Goal: Task Accomplishment & Management: Use online tool/utility

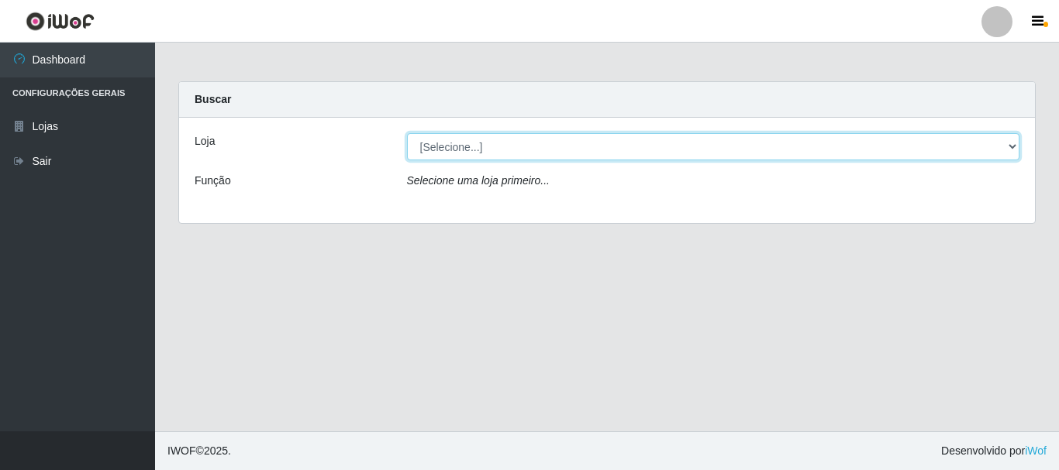
click at [476, 148] on select "[Selecione...] [GEOGRAPHIC_DATA] [GEOGRAPHIC_DATA]" at bounding box center [713, 146] width 613 height 27
select select "64"
click at [407, 133] on select "[Selecione...] [GEOGRAPHIC_DATA] [GEOGRAPHIC_DATA]" at bounding box center [713, 146] width 613 height 27
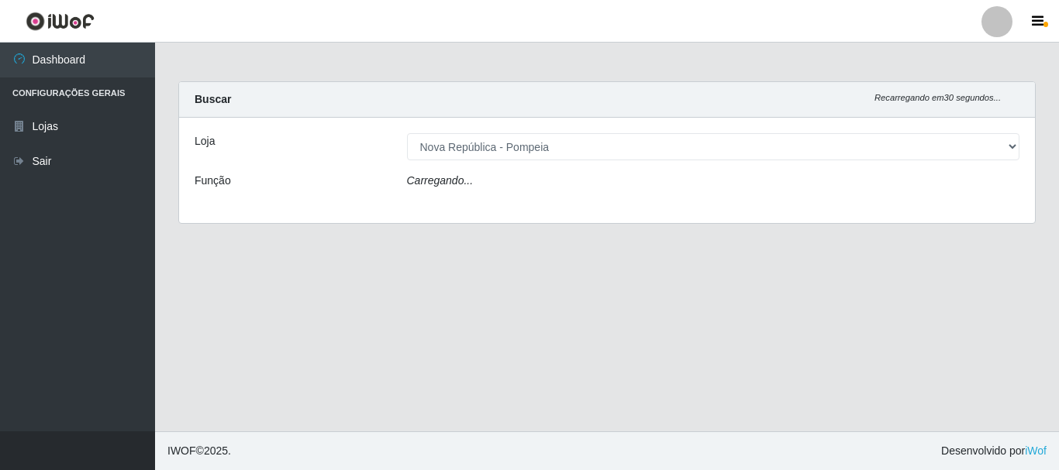
click at [477, 184] on div "Carregando..." at bounding box center [713, 184] width 636 height 22
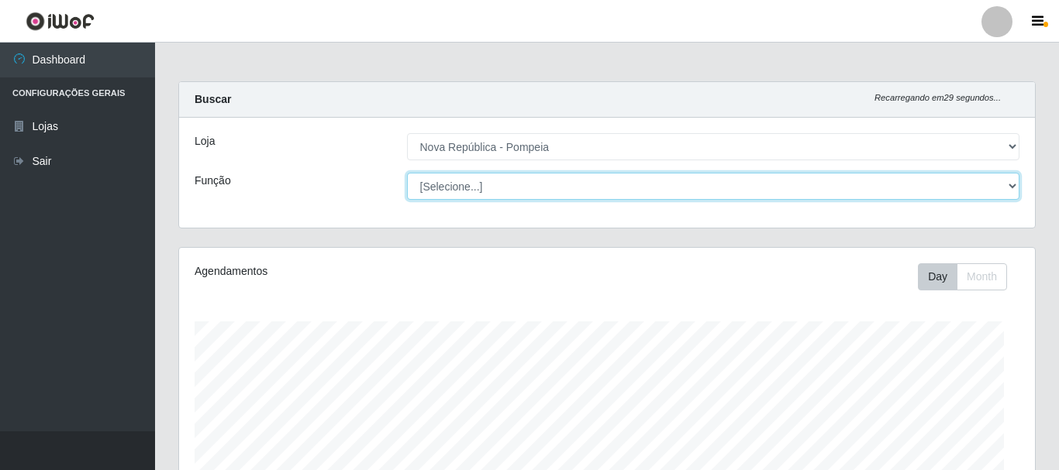
click at [456, 184] on select "[Selecione...] Balconista Operador de Caixa Recepcionista Repositor" at bounding box center [713, 186] width 613 height 27
select select "22"
click at [405, 173] on select "[Selecione...] Balconista Operador de Caixa Recepcionista Repositor" at bounding box center [710, 186] width 610 height 27
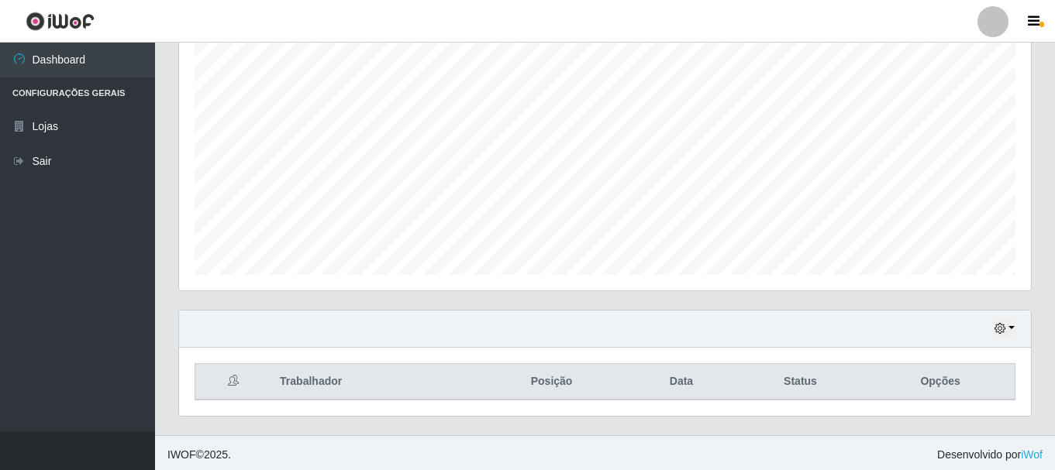
scroll to position [283, 0]
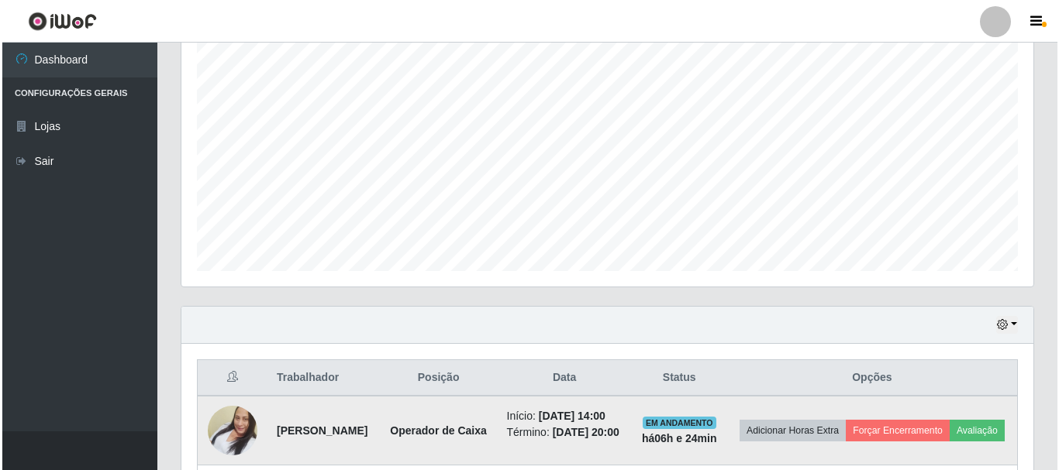
scroll to position [515, 0]
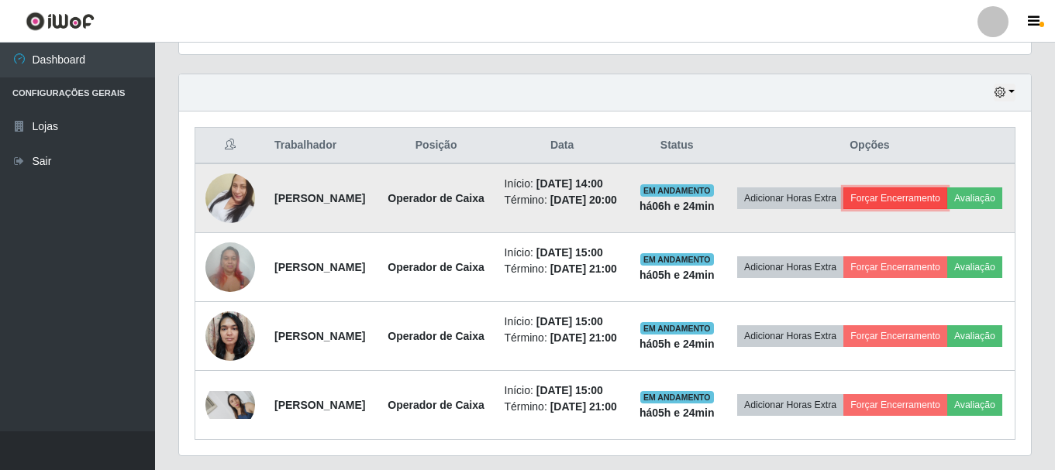
click at [947, 194] on button "Forçar Encerramento" at bounding box center [895, 199] width 104 height 22
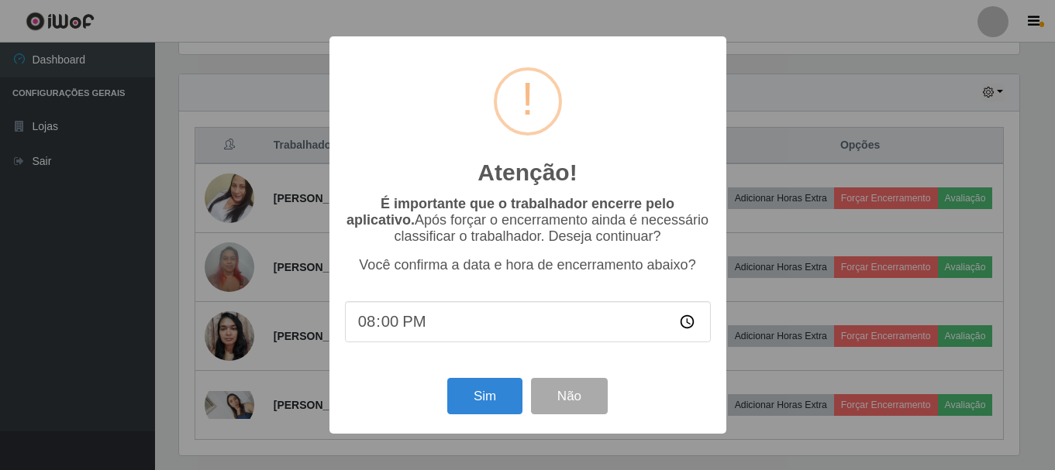
click at [958, 205] on div "Atenção! × É importante que o trabalhador encerre pelo aplicativo. Após forçar …" at bounding box center [527, 235] width 1055 height 470
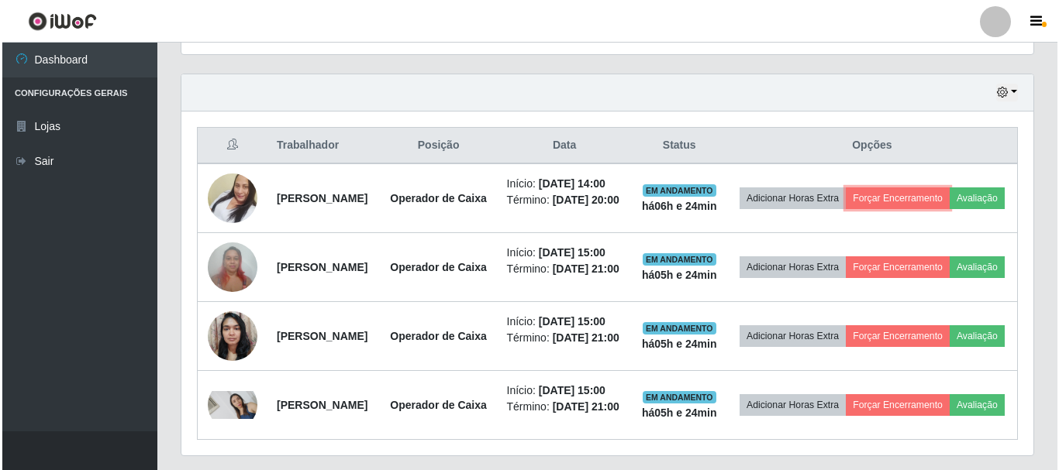
scroll to position [322, 852]
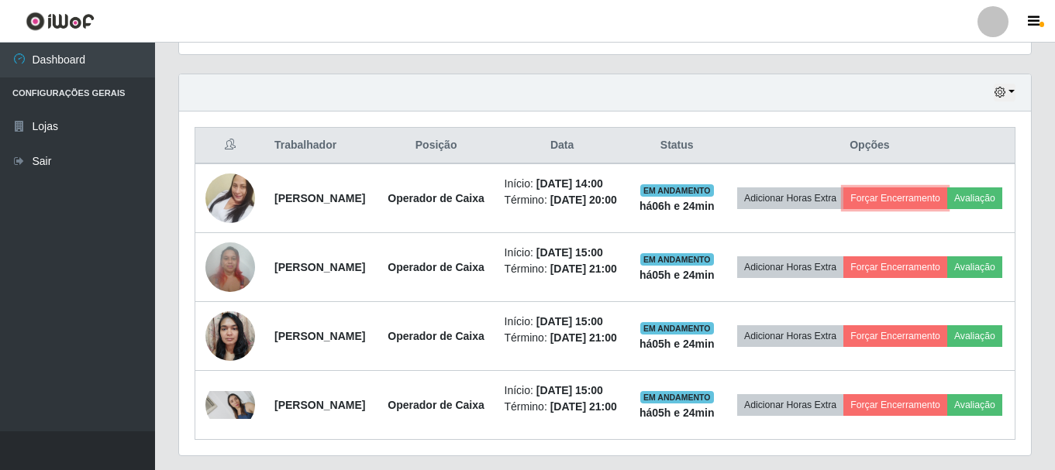
click at [947, 205] on button "Forçar Encerramento" at bounding box center [895, 199] width 104 height 22
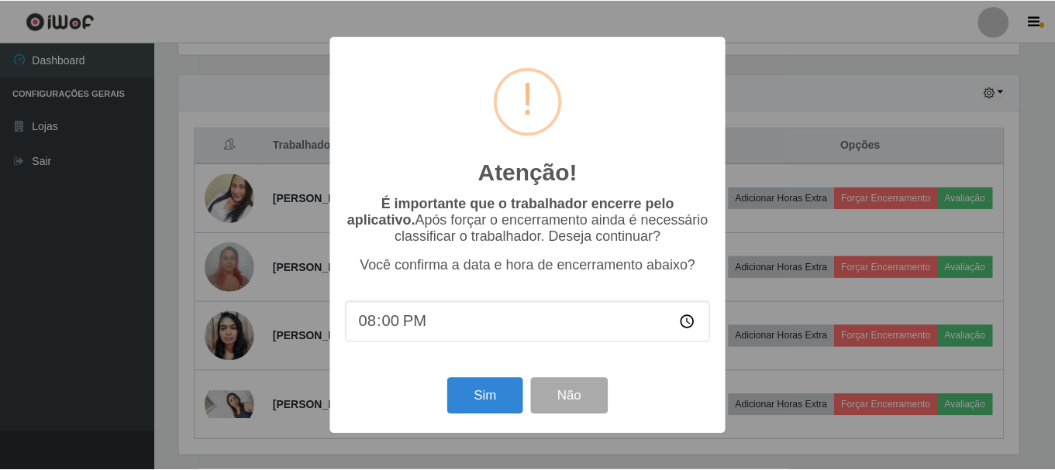
scroll to position [322, 844]
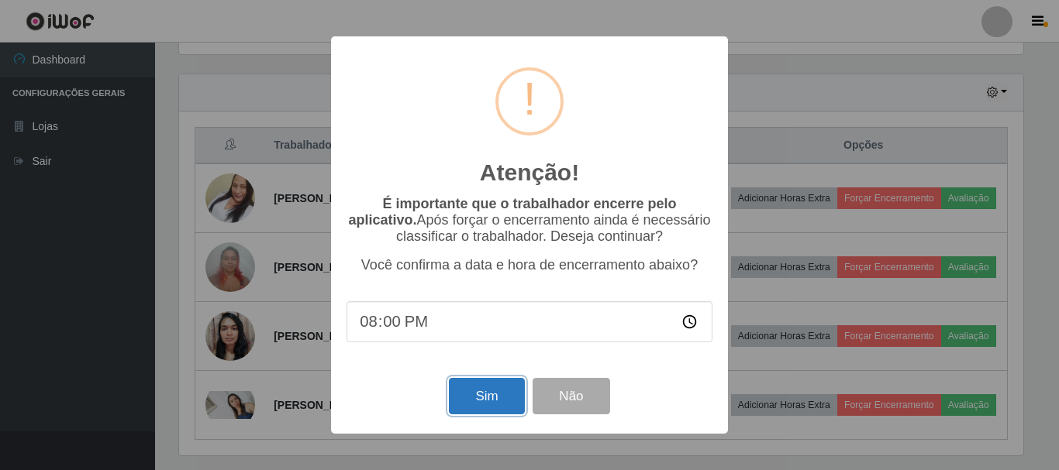
click at [468, 404] on button "Sim" at bounding box center [486, 396] width 75 height 36
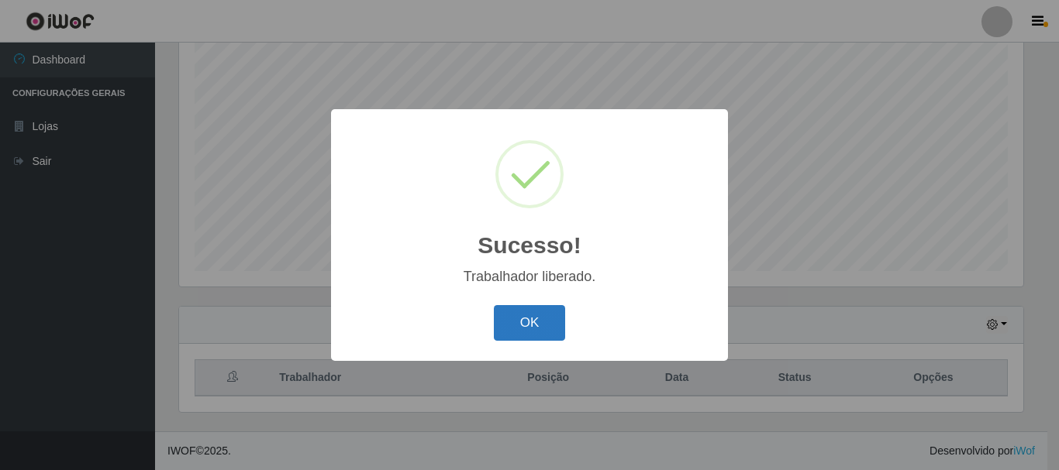
click at [497, 325] on button "OK" at bounding box center [530, 323] width 72 height 36
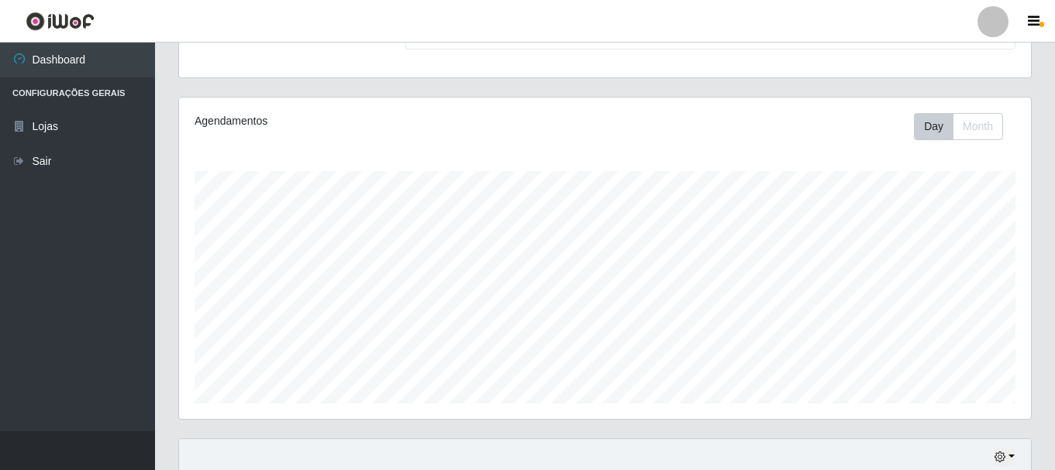
scroll to position [574, 0]
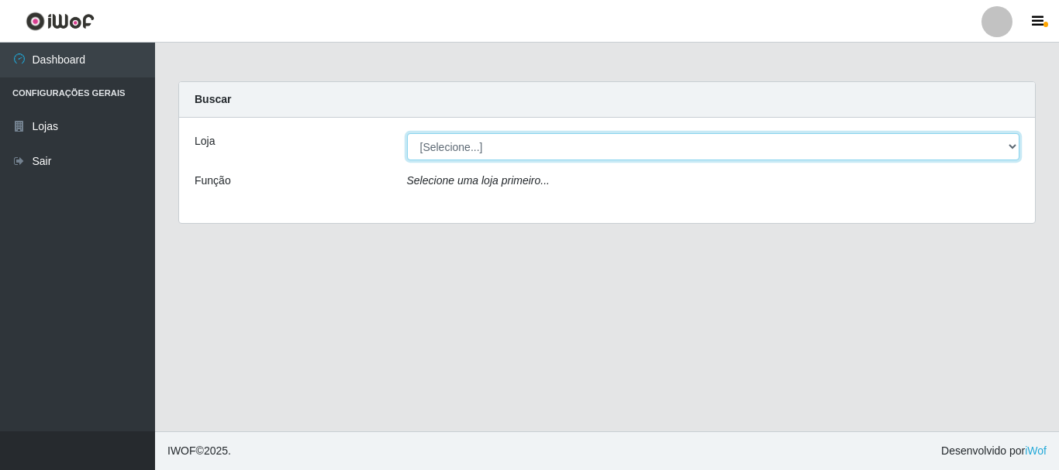
click at [490, 136] on select "[Selecione...] [GEOGRAPHIC_DATA] [GEOGRAPHIC_DATA]" at bounding box center [713, 146] width 613 height 27
drag, startPoint x: 510, startPoint y: 147, endPoint x: 498, endPoint y: 156, distance: 14.4
click at [510, 147] on select "[Selecione...] [GEOGRAPHIC_DATA] [GEOGRAPHIC_DATA]" at bounding box center [713, 146] width 613 height 27
drag, startPoint x: 498, startPoint y: 144, endPoint x: 503, endPoint y: 157, distance: 14.0
click at [498, 144] on select "[Selecione...] [GEOGRAPHIC_DATA] [GEOGRAPHIC_DATA]" at bounding box center [713, 146] width 613 height 27
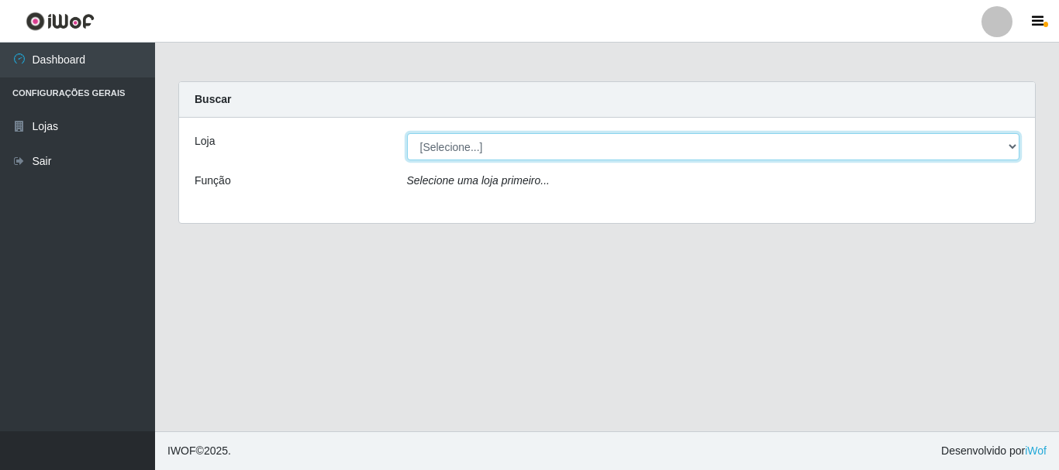
select select "64"
click at [407, 133] on select "[Selecione...] [GEOGRAPHIC_DATA] [GEOGRAPHIC_DATA]" at bounding box center [713, 146] width 613 height 27
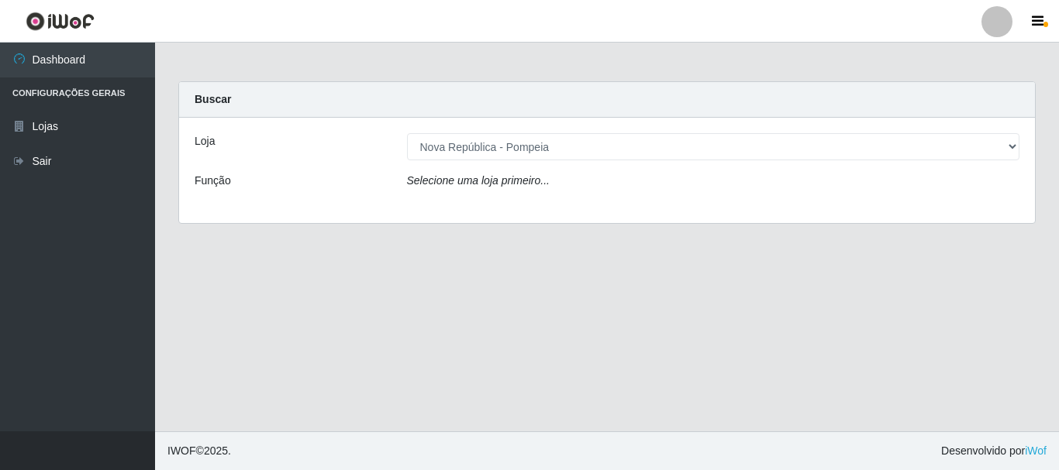
click at [519, 218] on div "Loja [Selecione...] [GEOGRAPHIC_DATA] [GEOGRAPHIC_DATA] Função Selecione uma lo…" at bounding box center [607, 170] width 856 height 105
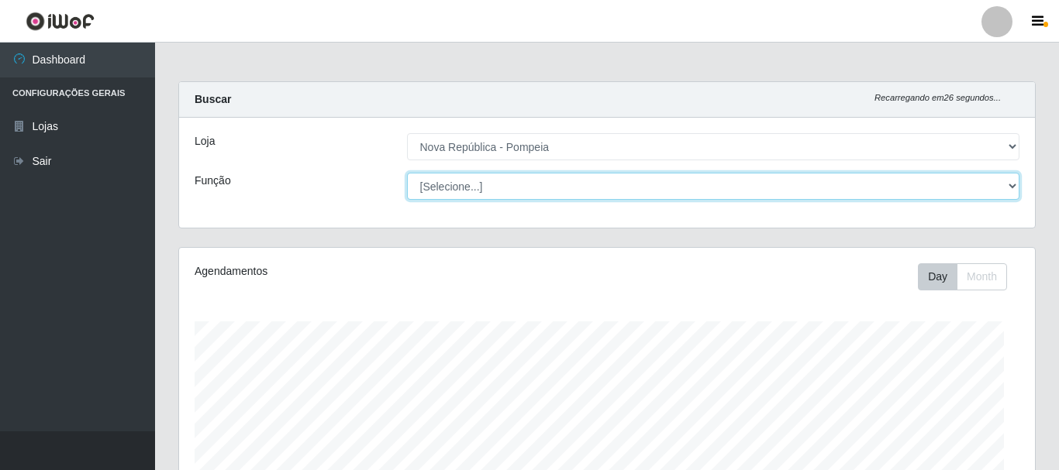
click at [504, 188] on select "[Selecione...] Balconista Operador de Caixa Recepcionista Repositor" at bounding box center [713, 186] width 613 height 27
select select "22"
click at [405, 173] on select "[Selecione...] Balconista Operador de Caixa Recepcionista Repositor" at bounding box center [710, 186] width 610 height 27
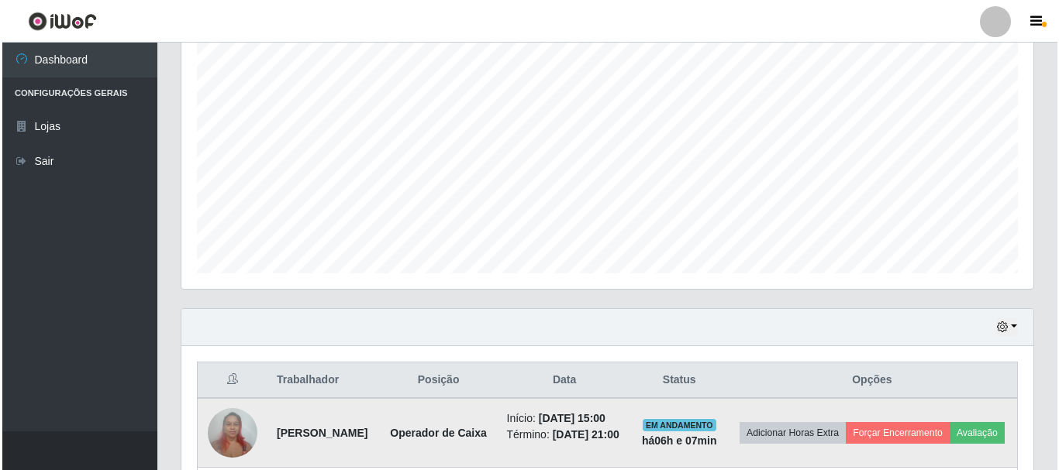
scroll to position [574, 0]
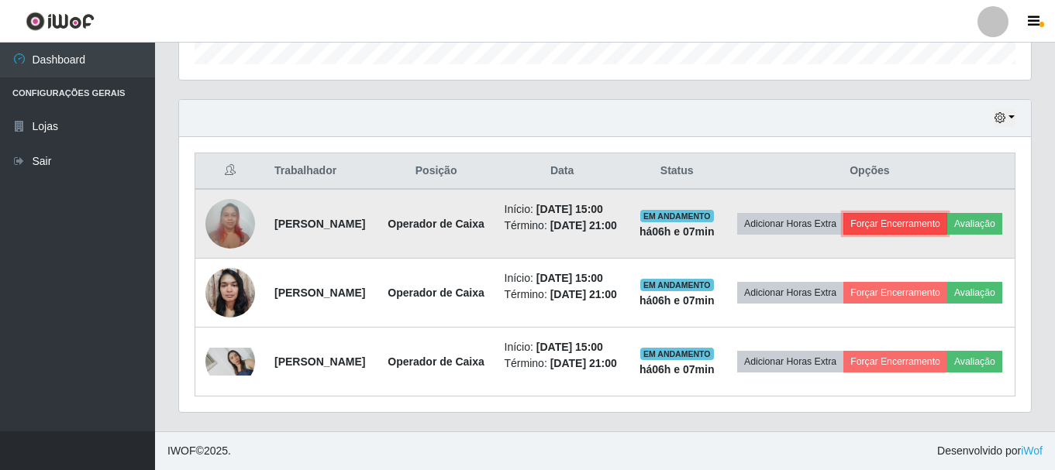
click at [947, 213] on button "Forçar Encerramento" at bounding box center [895, 224] width 104 height 22
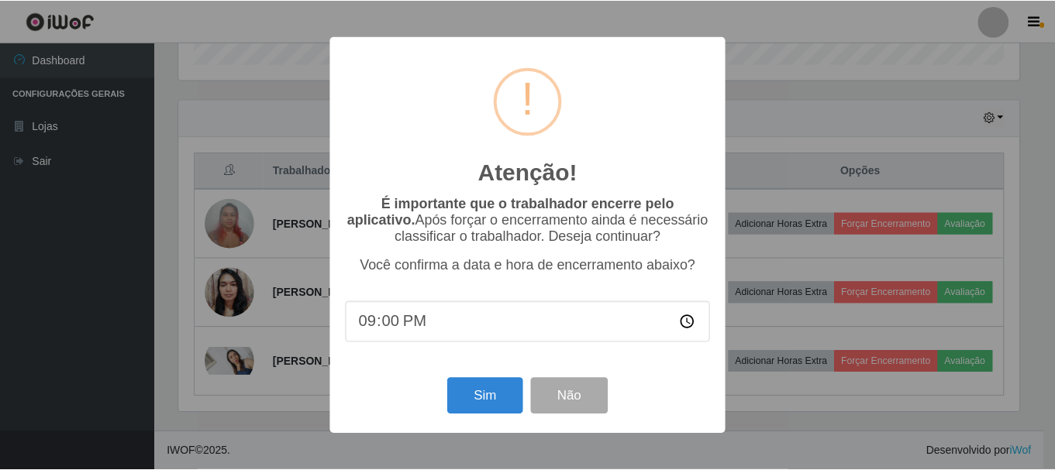
scroll to position [322, 844]
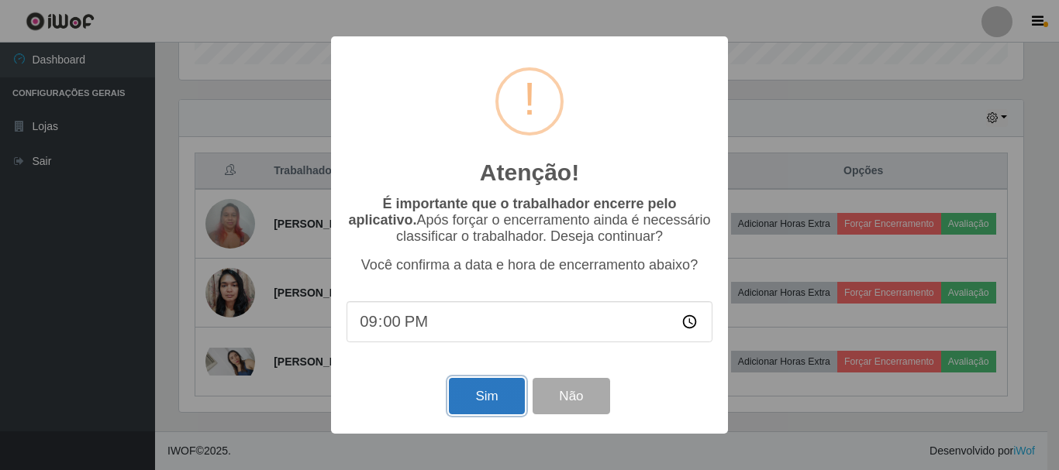
click at [451, 399] on button "Sim" at bounding box center [486, 396] width 75 height 36
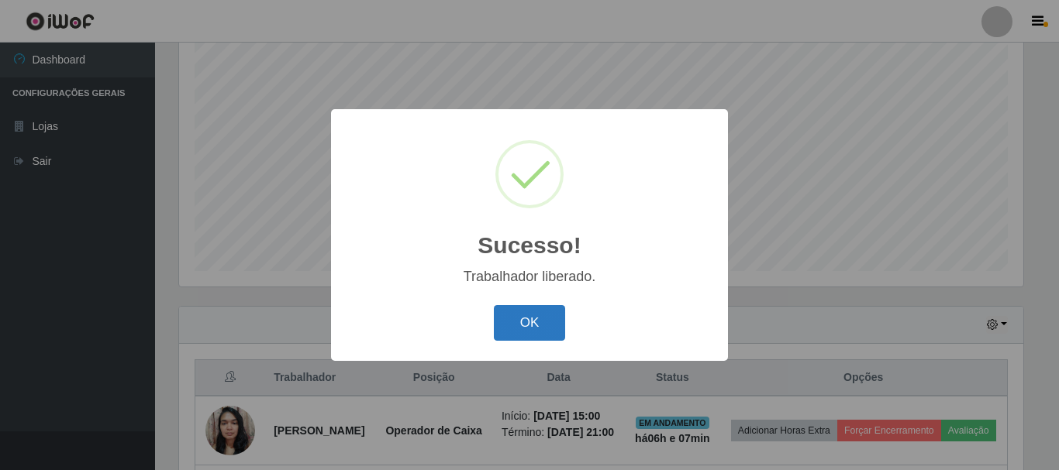
click at [511, 321] on button "OK" at bounding box center [530, 323] width 72 height 36
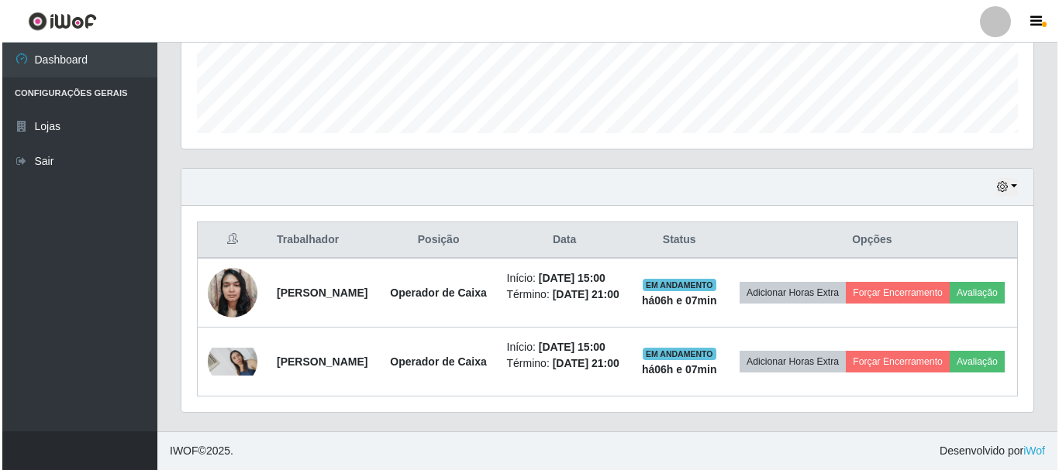
scroll to position [477, 0]
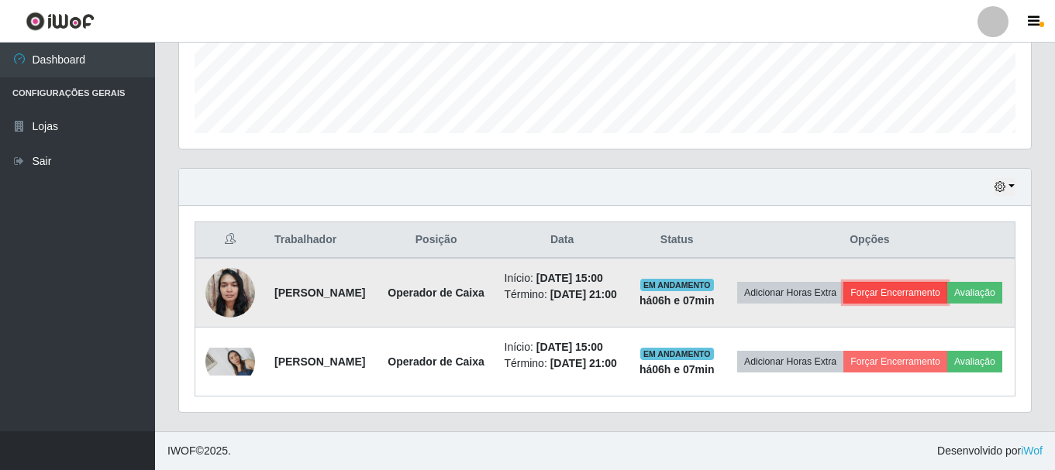
click at [937, 282] on button "Forçar Encerramento" at bounding box center [895, 293] width 104 height 22
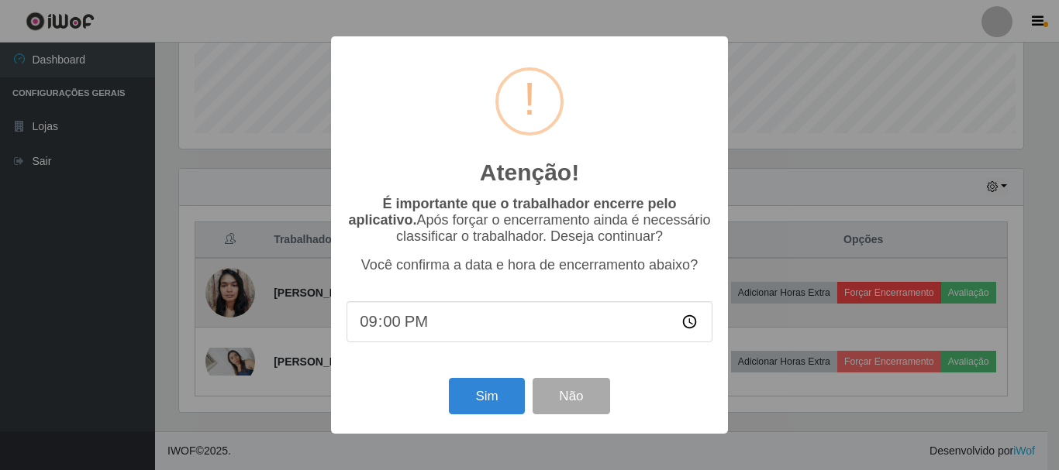
scroll to position [322, 844]
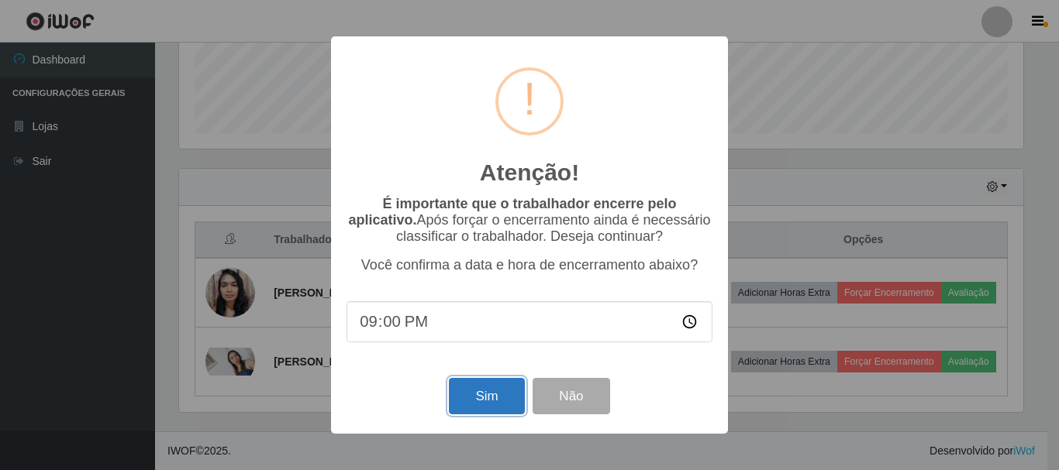
click at [501, 404] on button "Sim" at bounding box center [486, 396] width 75 height 36
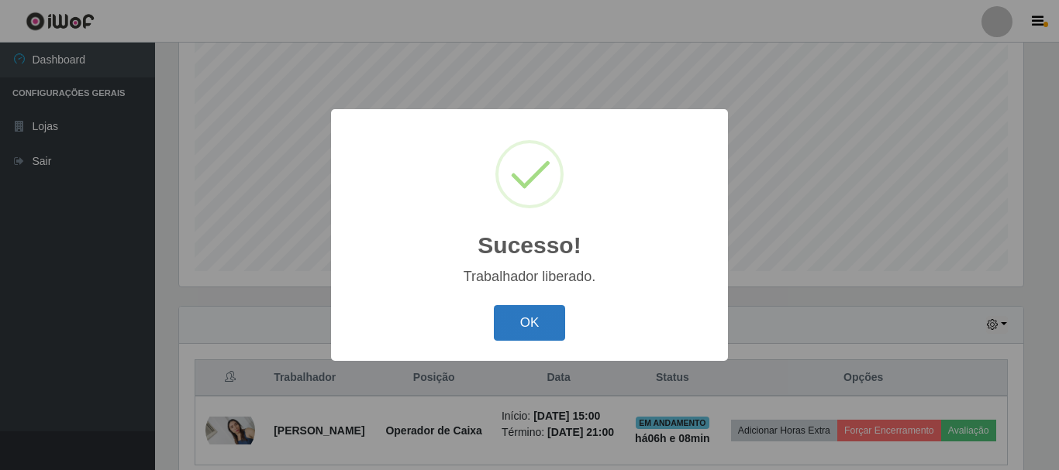
click at [524, 327] on button "OK" at bounding box center [530, 323] width 72 height 36
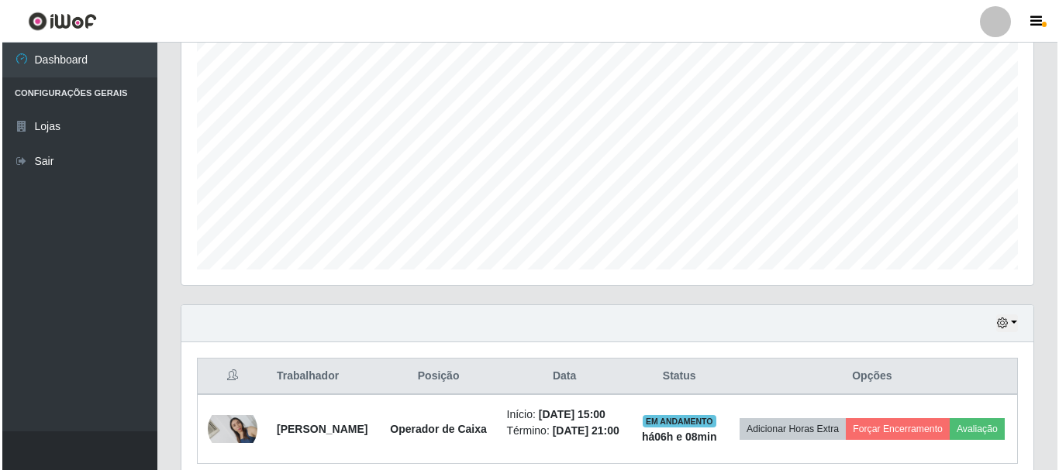
scroll to position [380, 0]
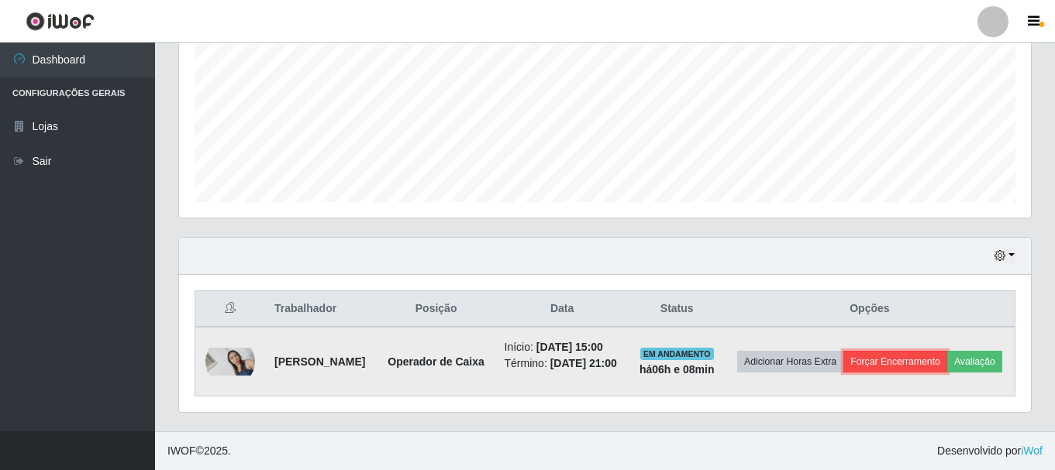
click at [934, 351] on button "Forçar Encerramento" at bounding box center [895, 362] width 104 height 22
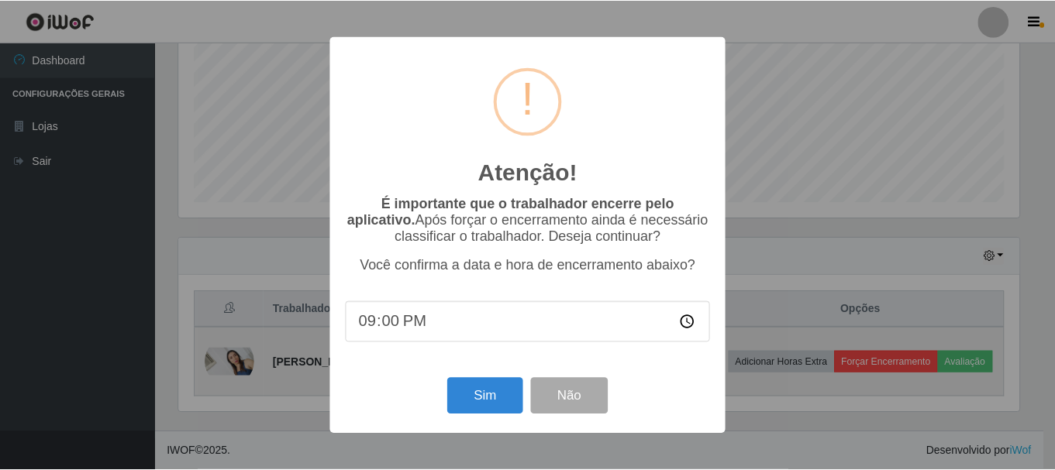
scroll to position [322, 844]
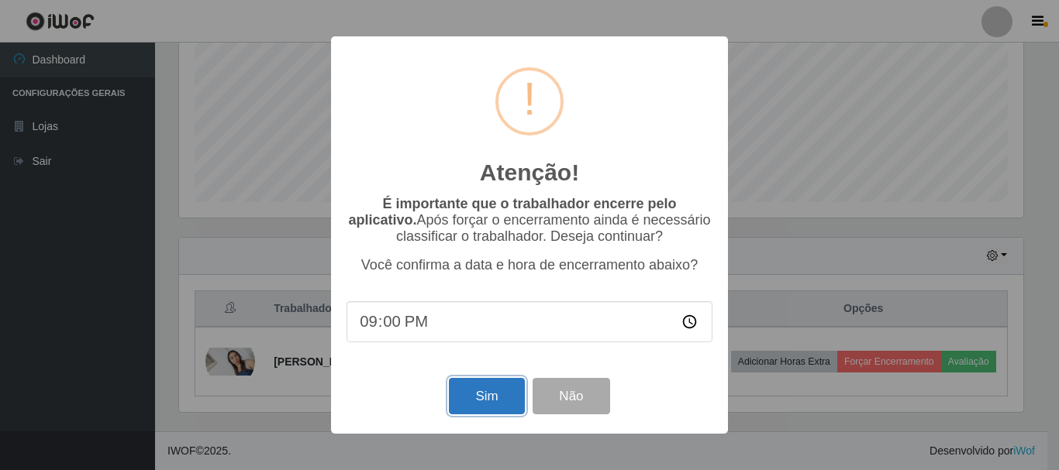
click at [490, 401] on button "Sim" at bounding box center [486, 396] width 75 height 36
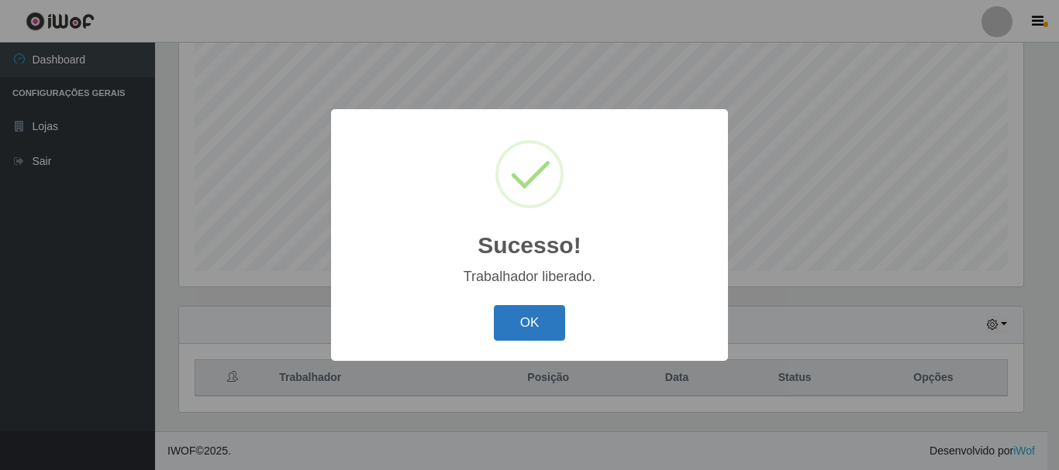
click at [530, 336] on button "OK" at bounding box center [530, 323] width 72 height 36
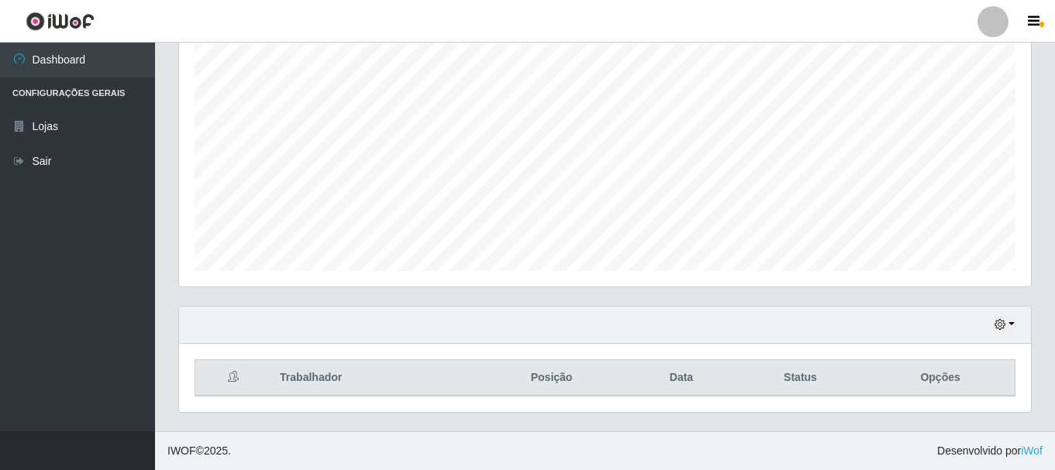
scroll to position [0, 0]
